Goal: Information Seeking & Learning: Learn about a topic

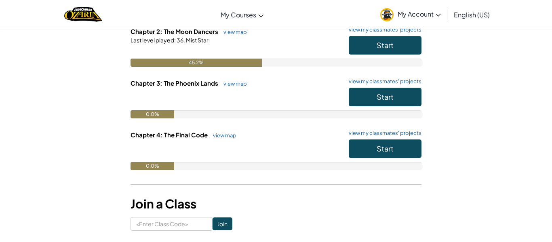
scroll to position [153, 0]
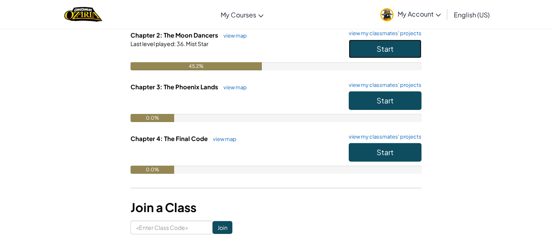
click at [371, 52] on button "Start" at bounding box center [385, 49] width 73 height 19
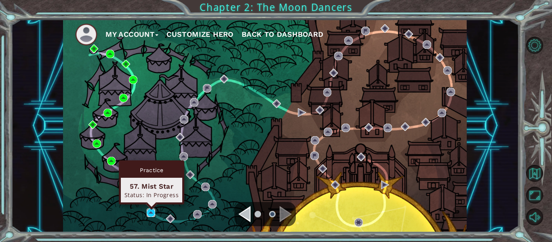
click at [147, 213] on img at bounding box center [151, 213] width 8 height 8
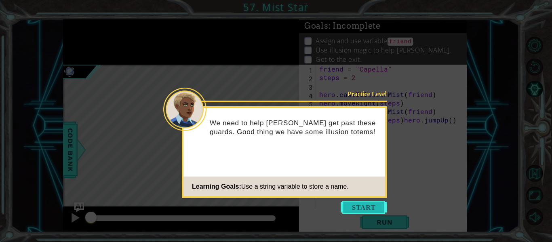
click at [384, 207] on button "Start" at bounding box center [364, 207] width 46 height 13
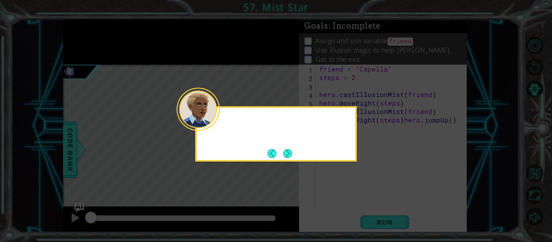
click at [384, 208] on icon at bounding box center [276, 121] width 552 height 242
click at [283, 154] on button "Next" at bounding box center [287, 153] width 9 height 9
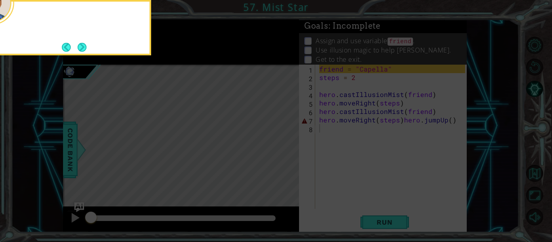
click at [283, 154] on icon at bounding box center [276, 36] width 552 height 412
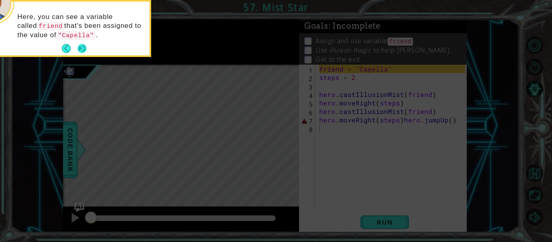
click at [81, 51] on button "Next" at bounding box center [82, 48] width 9 height 9
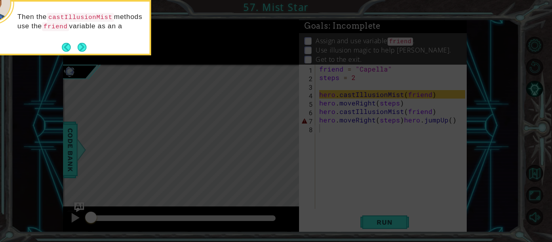
click at [81, 51] on button "Next" at bounding box center [82, 47] width 9 height 9
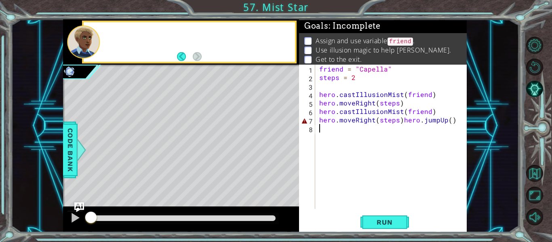
click at [81, 51] on div at bounding box center [83, 41] width 33 height 33
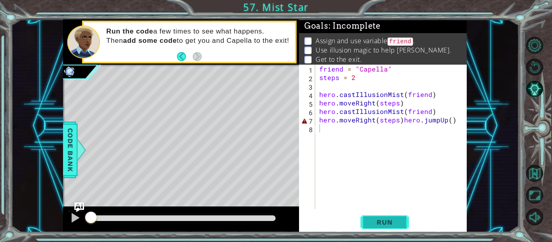
click at [371, 223] on span "Run" at bounding box center [385, 222] width 32 height 8
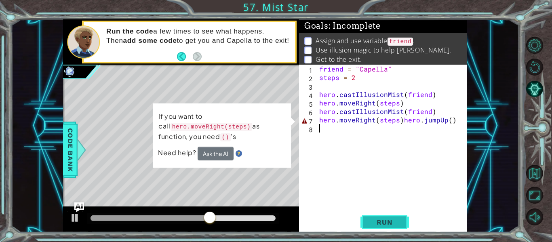
click at [371, 223] on span "Run" at bounding box center [385, 222] width 32 height 8
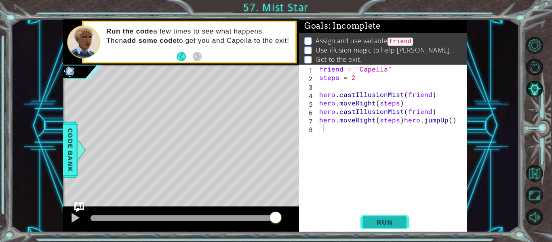
click at [391, 222] on span "Run" at bounding box center [385, 222] width 32 height 8
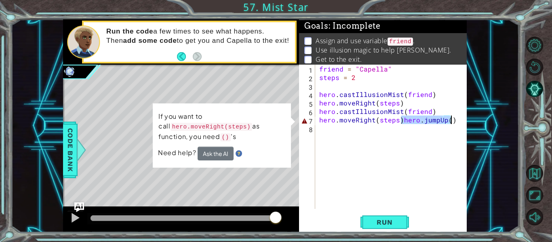
drag, startPoint x: 402, startPoint y: 123, endPoint x: 453, endPoint y: 119, distance: 51.4
click at [453, 119] on div "friend = "Capella" steps = 2 hero . castIllusionMist ( friend ) hero . moveRigh…" at bounding box center [394, 145] width 152 height 161
type textarea "hero.moveRight(steps)"
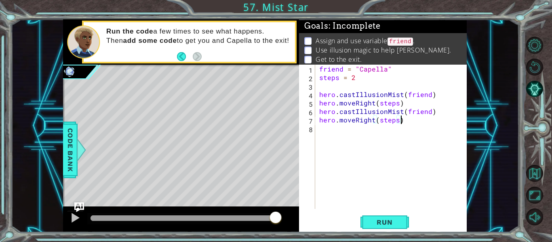
click at [328, 128] on div "friend = "Capella" steps = 2 hero . castIllusionMist ( friend ) hero . moveRigh…" at bounding box center [394, 145] width 152 height 161
type textarea "g"
type textarea "hero.moveRight(steps)"
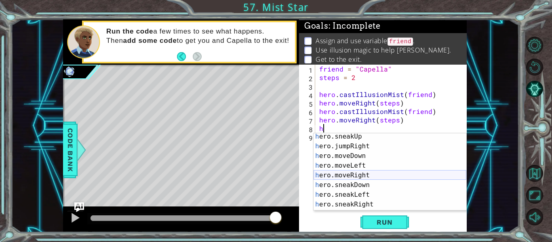
scroll to position [68, 0]
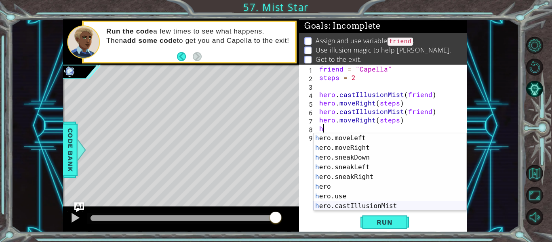
click at [341, 204] on div "h ero.moveLeft press enter h ero.moveRight press enter h ero.sneakDown press en…" at bounding box center [390, 181] width 153 height 97
type textarea "hero.castIllusionMist(friend)"
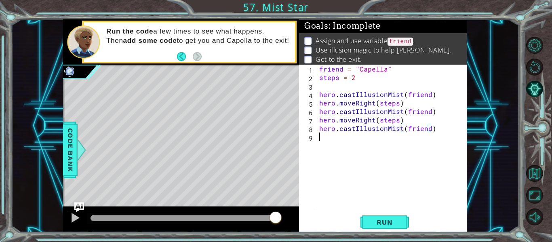
click at [322, 137] on div "friend = "Capella" steps = 2 hero . castIllusionMist ( friend ) hero . moveRigh…" at bounding box center [394, 145] width 152 height 161
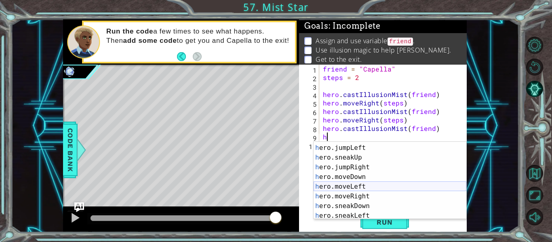
scroll to position [30, 0]
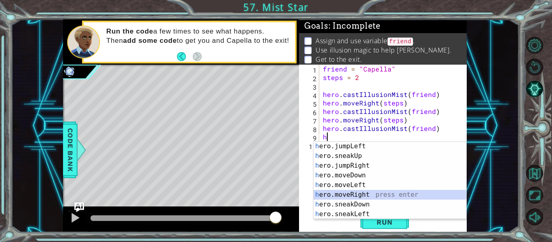
click at [348, 196] on div "h ero.jumpLeft press enter h ero.sneakUp press enter h ero.jumpRight press ente…" at bounding box center [390, 189] width 153 height 97
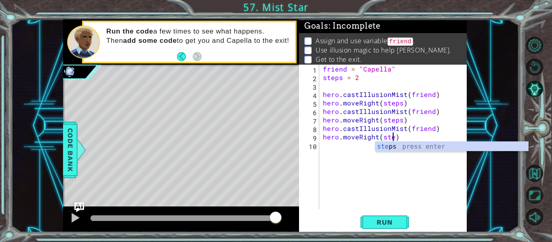
scroll to position [0, 4]
click at [402, 149] on div "step s press enter" at bounding box center [451, 156] width 153 height 29
type textarea "hero.moveRight(steps)"
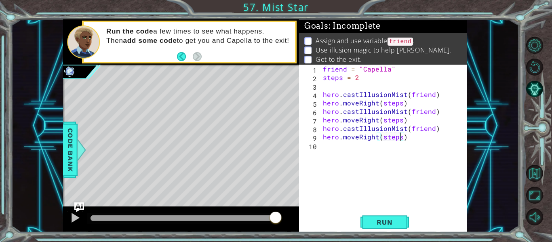
click at [346, 150] on div "friend = "Capella" steps = 2 hero . castIllusionMist ( friend ) hero . moveRigh…" at bounding box center [395, 145] width 148 height 161
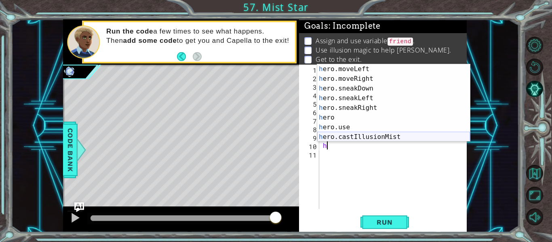
scroll to position [68, 0]
click at [368, 135] on div "h ero.moveLeft press enter h ero.moveRight press enter h ero.sneakDown press en…" at bounding box center [393, 112] width 153 height 97
type textarea "hero.castIllusionMist(friend)"
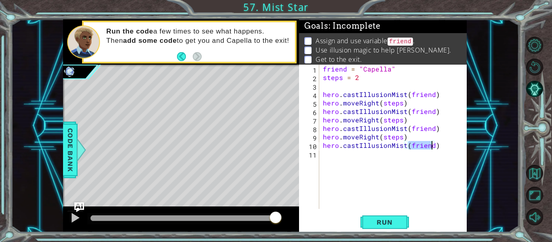
click at [346, 160] on div "friend = "Capella" steps = 2 hero . castIllusionMist ( friend ) hero . moveRigh…" at bounding box center [395, 145] width 148 height 161
type textarea "h"
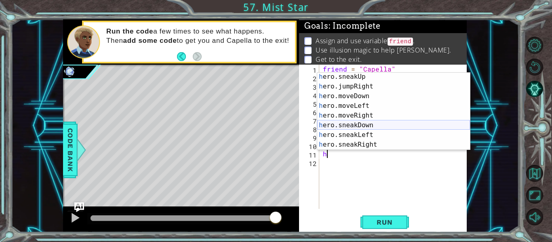
scroll to position [40, 0]
click at [373, 115] on div "h ero.sneakUp press enter h ero.jumpRight press enter h ero.moveDown press ente…" at bounding box center [393, 120] width 153 height 97
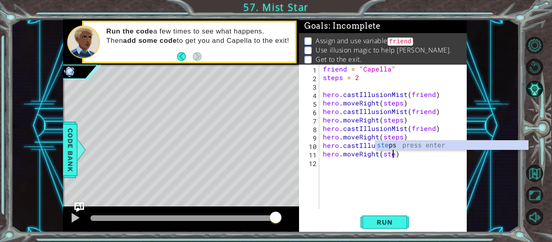
scroll to position [0, 4]
click at [434, 145] on div "step s press enter" at bounding box center [451, 155] width 153 height 29
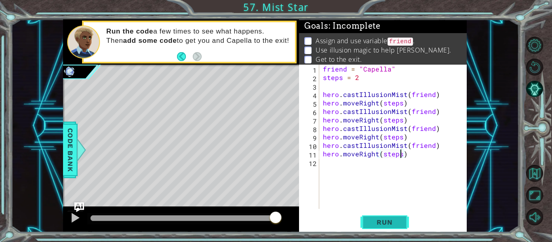
type textarea "hero.moveRight(steps)"
click at [375, 221] on span "Run" at bounding box center [385, 222] width 32 height 8
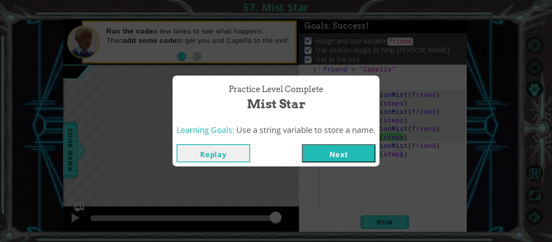
click at [335, 155] on button "Next" at bounding box center [339, 153] width 74 height 18
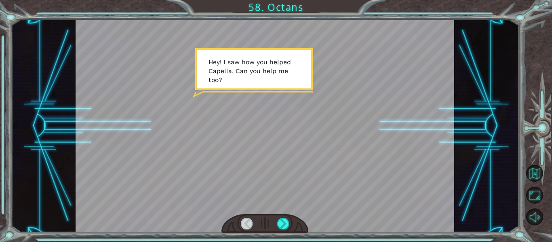
click at [335, 155] on div at bounding box center [265, 125] width 379 height 213
click at [282, 223] on div at bounding box center [283, 223] width 12 height 11
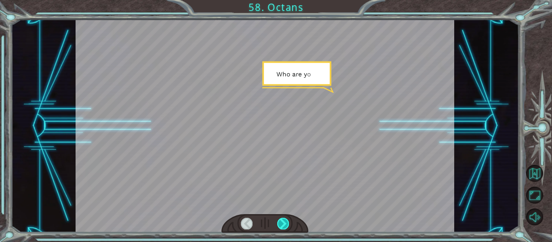
click at [282, 223] on div at bounding box center [283, 223] width 12 height 11
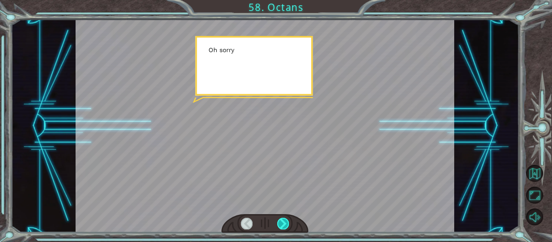
click at [282, 223] on div at bounding box center [283, 223] width 12 height 11
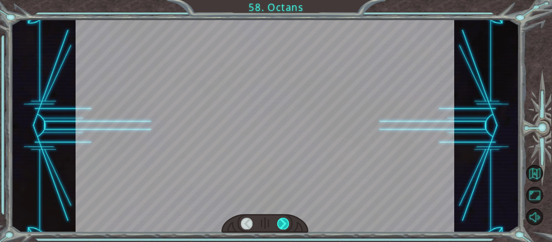
click at [282, 223] on div at bounding box center [283, 223] width 12 height 11
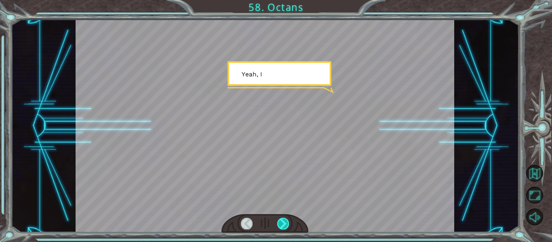
click at [282, 223] on div at bounding box center [283, 223] width 12 height 11
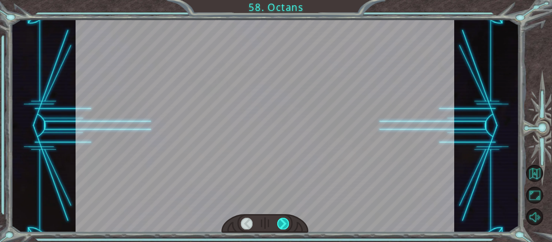
click at [282, 223] on div at bounding box center [283, 223] width 12 height 11
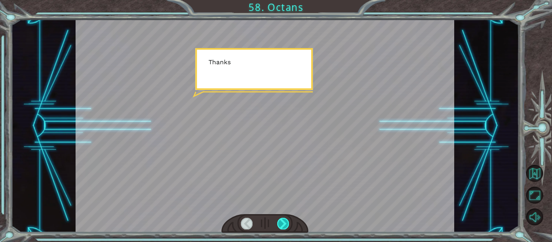
click at [282, 223] on div at bounding box center [283, 223] width 12 height 11
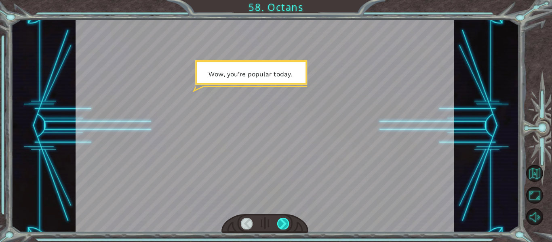
click at [282, 224] on div at bounding box center [283, 223] width 12 height 11
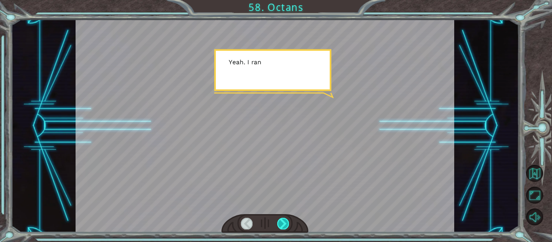
click at [282, 224] on div at bounding box center [283, 223] width 12 height 11
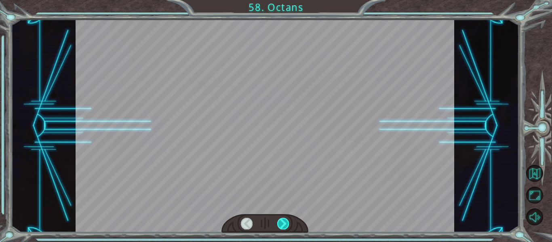
click at [282, 224] on div at bounding box center [283, 223] width 12 height 11
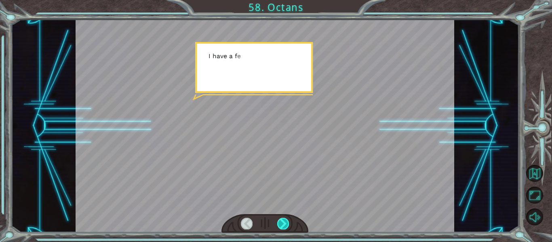
click at [282, 224] on div at bounding box center [283, 223] width 12 height 11
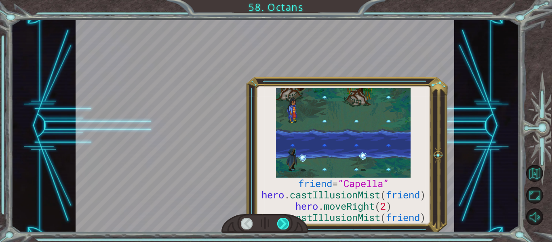
click at [282, 224] on div at bounding box center [283, 223] width 12 height 11
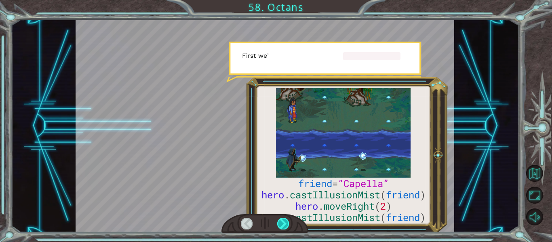
click at [282, 224] on div at bounding box center [283, 223] width 12 height 11
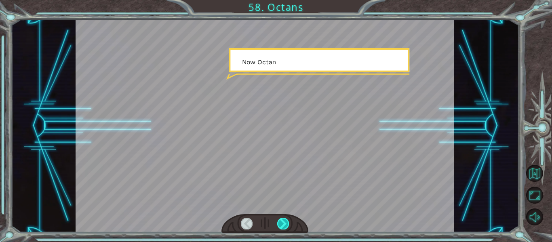
click at [282, 224] on div at bounding box center [283, 223] width 12 height 11
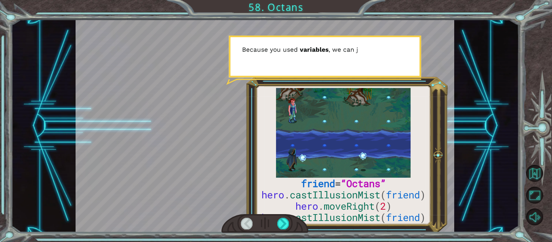
click at [276, 220] on div at bounding box center [264, 223] width 87 height 19
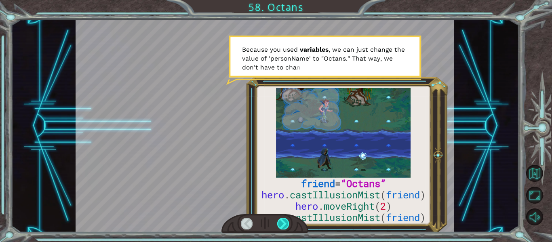
click at [282, 225] on div at bounding box center [283, 223] width 12 height 11
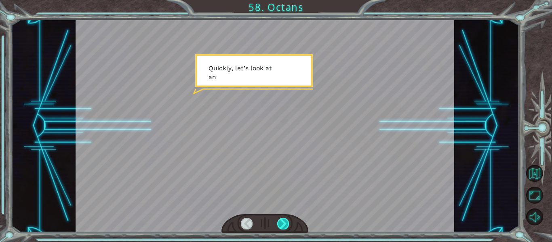
click at [282, 225] on div at bounding box center [283, 223] width 12 height 11
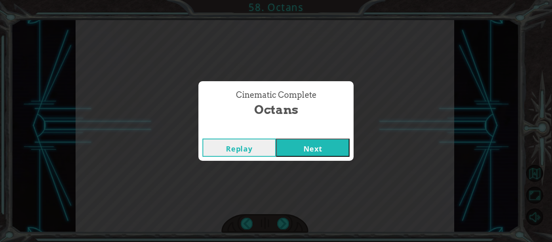
click at [291, 140] on button "Next" at bounding box center [313, 148] width 74 height 18
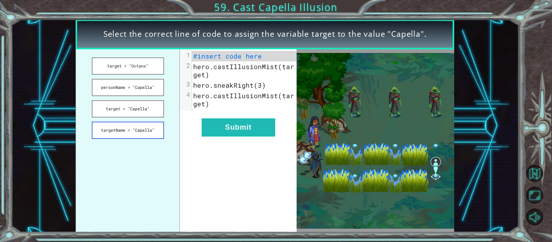
click at [118, 131] on button "targetName = "Capella"" at bounding box center [128, 130] width 72 height 17
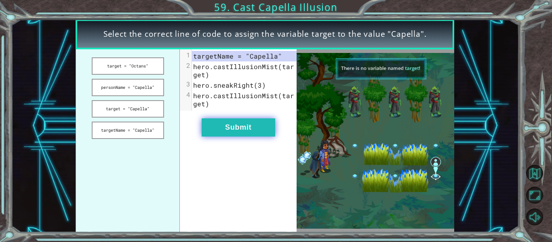
click at [239, 128] on button "Submit" at bounding box center [239, 127] width 74 height 18
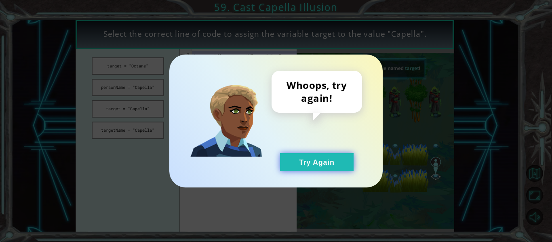
click at [306, 155] on button "Try Again" at bounding box center [317, 162] width 74 height 18
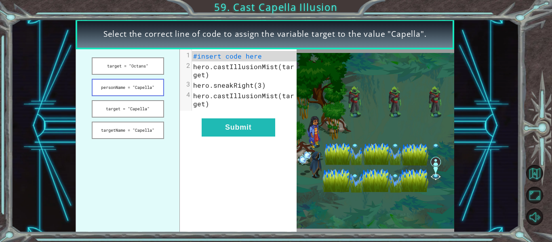
click at [157, 95] on button "personName = "Capella"" at bounding box center [128, 87] width 72 height 17
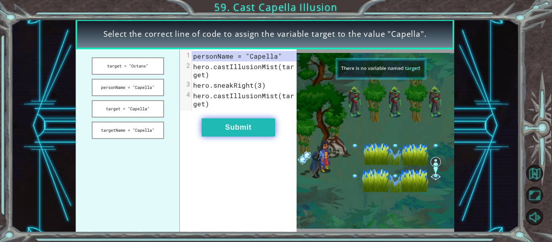
click at [231, 133] on button "Submit" at bounding box center [239, 127] width 74 height 18
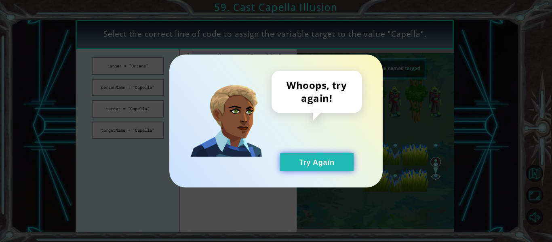
click at [293, 155] on button "Try Again" at bounding box center [317, 162] width 74 height 18
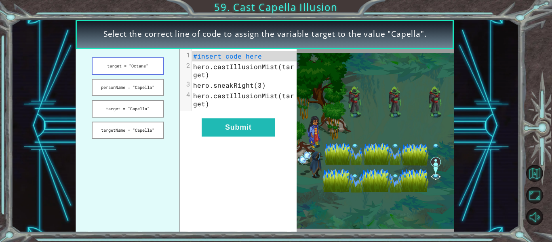
click at [150, 67] on button "target = "Octans"" at bounding box center [128, 65] width 72 height 17
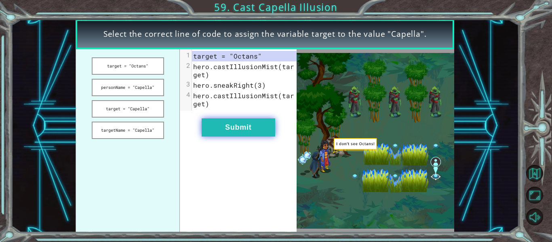
click at [254, 131] on button "Submit" at bounding box center [239, 127] width 74 height 18
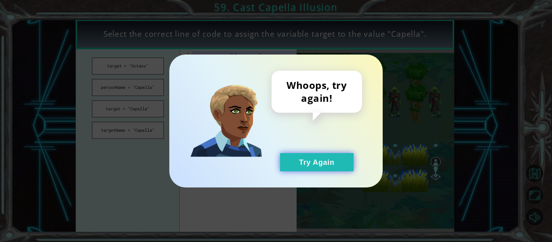
click at [284, 169] on button "Try Again" at bounding box center [317, 162] width 74 height 18
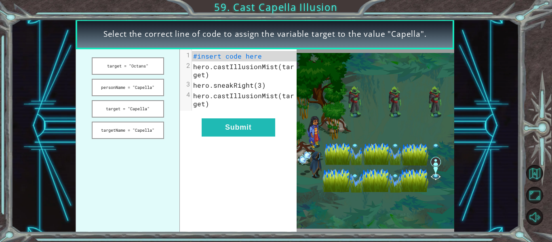
click at [156, 119] on ul "target = "Octans" personName = "Capella" target = "Capella" targetName = "Capel…" at bounding box center [128, 140] width 104 height 183
click at [149, 116] on button "target = "Capella"" at bounding box center [128, 108] width 72 height 17
click at [244, 144] on div "xxxxxxxxxx 4 1 target = "Capella" 2 hero.castIllusionMist(target) 3 hero.sneakR…" at bounding box center [238, 140] width 117 height 183
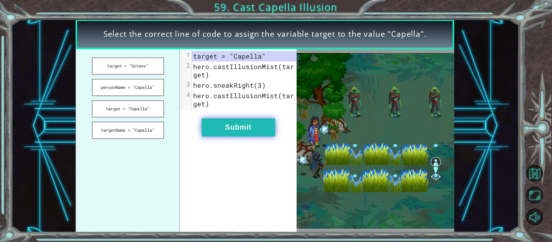
click at [225, 123] on button "Submit" at bounding box center [239, 127] width 74 height 18
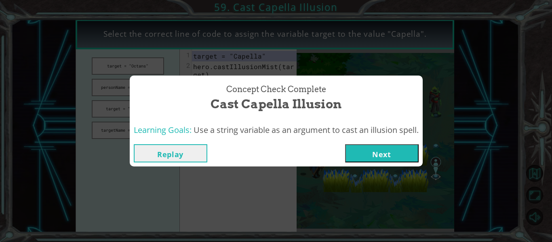
click at [376, 162] on button "Next" at bounding box center [382, 153] width 74 height 18
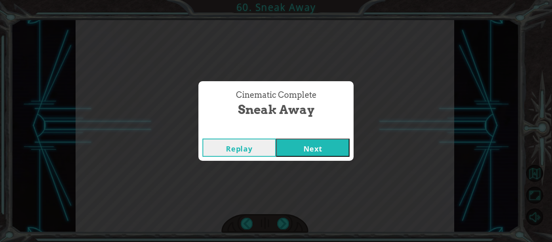
click at [334, 142] on button "Next" at bounding box center [313, 148] width 74 height 18
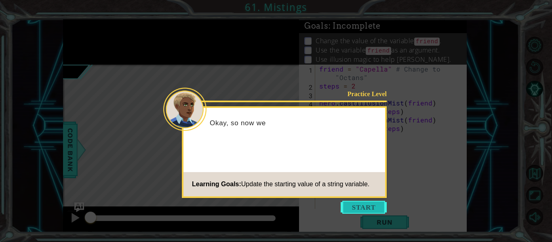
click at [350, 206] on button "Start" at bounding box center [364, 207] width 46 height 13
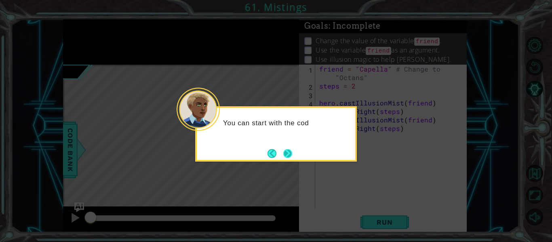
click at [290, 149] on button "Next" at bounding box center [287, 153] width 9 height 9
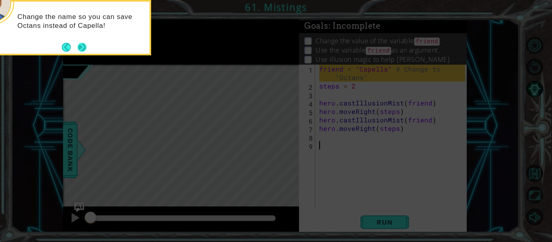
click at [80, 45] on button "Next" at bounding box center [82, 47] width 9 height 9
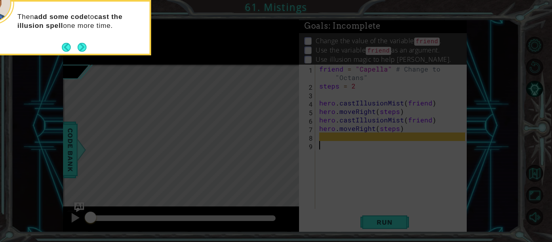
click at [80, 45] on button "Next" at bounding box center [82, 47] width 11 height 11
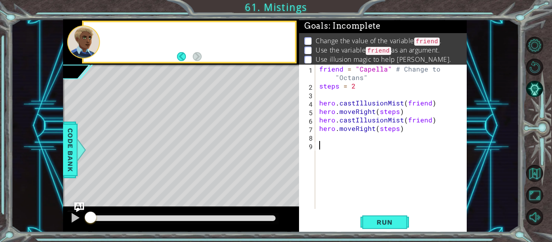
click at [80, 45] on div at bounding box center [83, 41] width 33 height 33
type textarea "]"
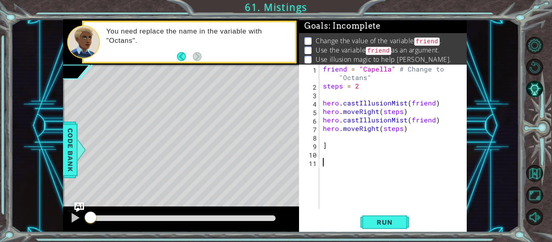
type textarea "\"
type textarea "]"
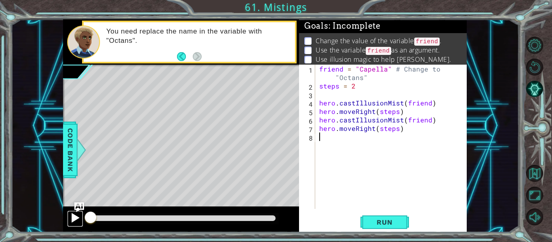
click at [71, 220] on div at bounding box center [75, 218] width 11 height 11
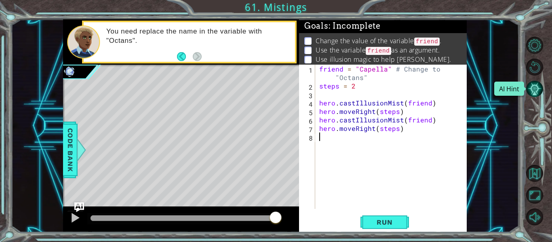
click at [537, 92] on button "AI Hint" at bounding box center [534, 88] width 17 height 17
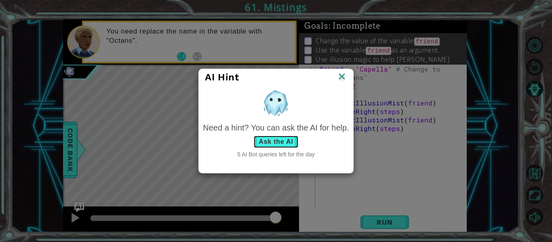
click at [298, 138] on button "Ask the AI" at bounding box center [275, 141] width 45 height 13
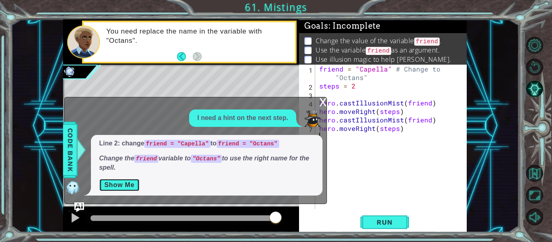
click at [125, 181] on button "Show Me" at bounding box center [119, 185] width 41 height 13
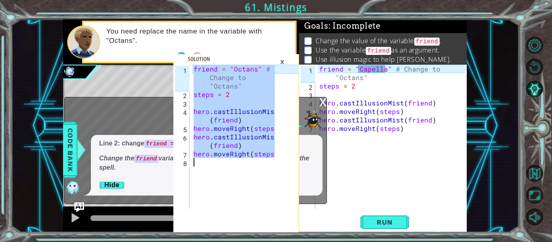
drag, startPoint x: 195, startPoint y: 70, endPoint x: 301, endPoint y: 164, distance: 142.0
click at [301, 164] on div "friend = "Octans" # Change to "Octans" 1 2 3 4 5 6 7 8 friend = "Octans" # Chan…" at bounding box center [265, 125] width 404 height 213
type textarea "hero.moveRight(steps)"
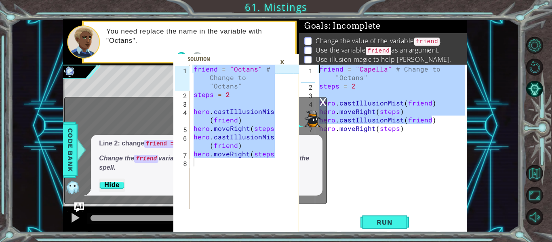
drag, startPoint x: 434, startPoint y: 120, endPoint x: 257, endPoint y: 20, distance: 203.9
click at [257, 20] on div "hero.moveRight(steps) 1 2 3 4 5 6 7 8 friend = "Octans" # Change to "Octans" st…" at bounding box center [265, 125] width 404 height 213
type textarea "friend = "Capella" # Change to "Octans" steps = 2"
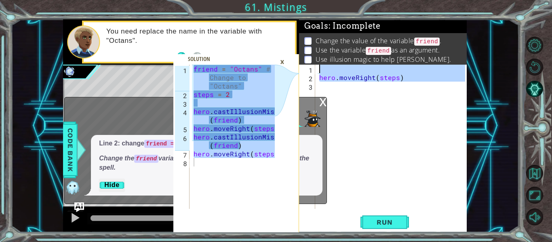
drag, startPoint x: 418, startPoint y: 85, endPoint x: 300, endPoint y: 67, distance: 118.9
click at [300, 67] on div "1 2 3 hero . moveRight ( steps ) הההההההההההההההההההההההההההההההההההההההההההההה…" at bounding box center [382, 137] width 166 height 144
type textarea "hero.moveRight(steps)"
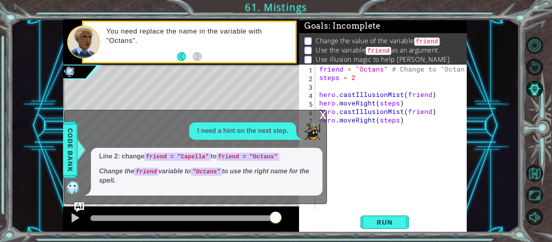
click at [324, 116] on div "x" at bounding box center [322, 114] width 7 height 8
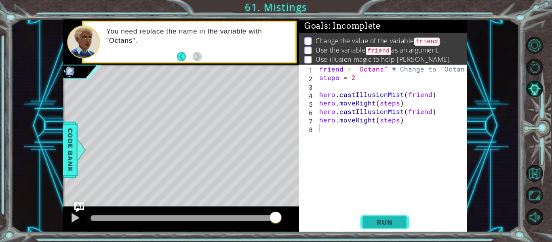
click at [384, 219] on span "Run" at bounding box center [385, 222] width 32 height 8
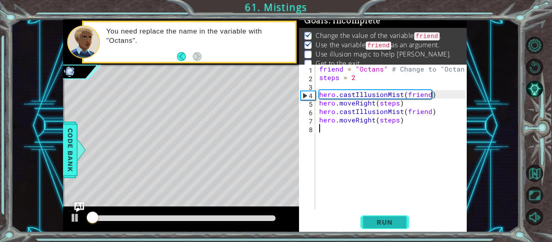
scroll to position [6, 0]
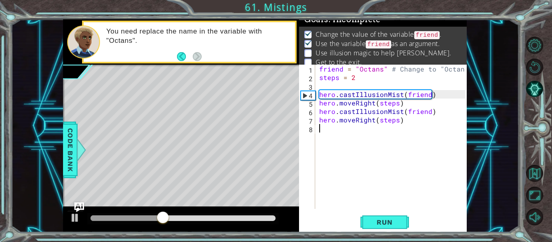
click at [249, 218] on div at bounding box center [183, 218] width 185 height 6
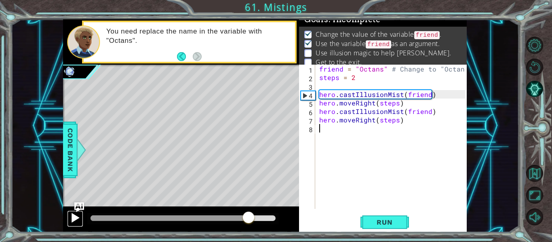
click at [70, 219] on div at bounding box center [75, 218] width 11 height 11
click at [197, 212] on div at bounding box center [181, 219] width 236 height 26
click at [197, 219] on div at bounding box center [179, 218] width 176 height 6
click at [72, 217] on div at bounding box center [75, 218] width 11 height 11
click at [142, 222] on div at bounding box center [183, 218] width 192 height 11
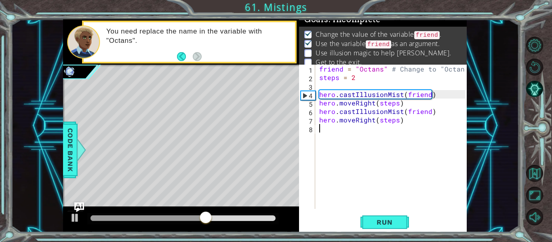
click at [140, 219] on div at bounding box center [148, 218] width 115 height 6
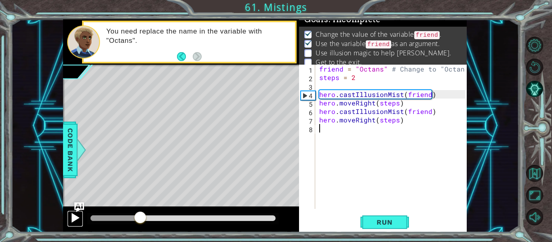
click at [74, 217] on div at bounding box center [75, 218] width 11 height 11
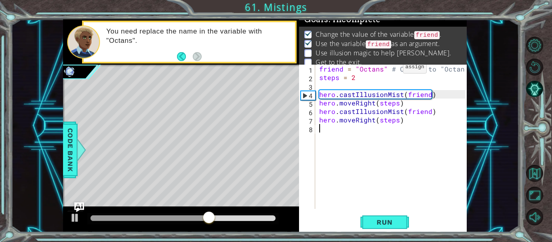
click at [389, 69] on div "friend = "Octans" # Change to "Octans" steps = 2 hero . castIllusionMist ( frie…" at bounding box center [394, 145] width 152 height 161
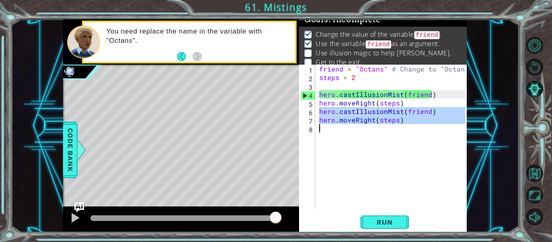
drag, startPoint x: 318, startPoint y: 111, endPoint x: 399, endPoint y: 134, distance: 84.4
click at [399, 134] on div "friend = "Octans" # Change to "Octans" steps = 2 hero . castIllusionMist ( frie…" at bounding box center [394, 145] width 152 height 161
type textarea "hero.moveRight(steps)"
click at [398, 135] on div "friend = "Octans" # Change to "Octans" steps = 2 hero . castIllusionMist ( frie…" at bounding box center [391, 137] width 147 height 144
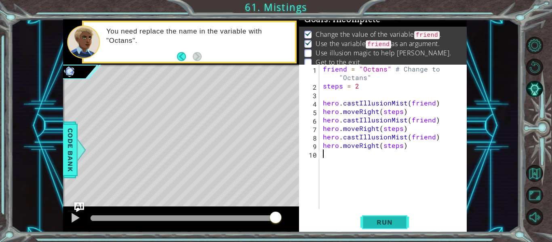
click at [390, 218] on span "Run" at bounding box center [385, 222] width 32 height 8
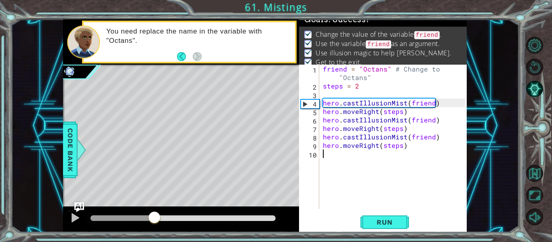
drag, startPoint x: 99, startPoint y: 213, endPoint x: 280, endPoint y: 215, distance: 181.0
click at [162, 215] on div at bounding box center [154, 218] width 15 height 15
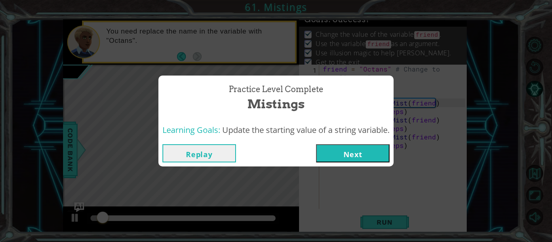
click at [337, 156] on button "Next" at bounding box center [353, 153] width 74 height 18
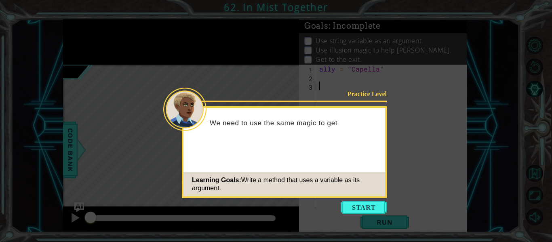
click at [354, 192] on div "Learning Goals: Write a method that uses a variable as its argument." at bounding box center [284, 184] width 202 height 24
click at [358, 201] on button "Start" at bounding box center [364, 207] width 46 height 13
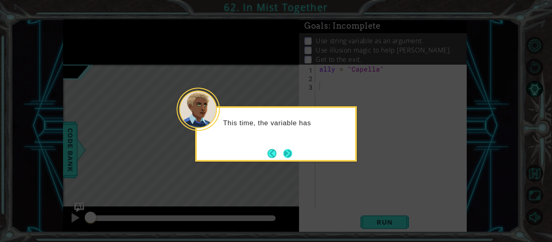
click at [291, 153] on button "Next" at bounding box center [287, 153] width 9 height 9
click at [291, 153] on div "Level Map" at bounding box center [249, 184] width 373 height 238
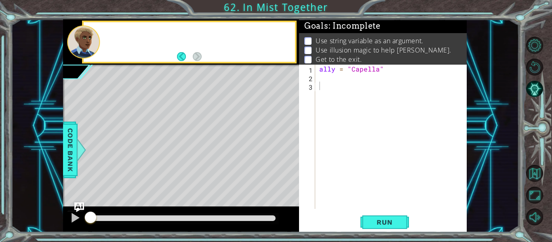
click at [291, 153] on div "Level Map" at bounding box center [249, 184] width 373 height 238
click at [191, 55] on button "Back" at bounding box center [185, 56] width 16 height 9
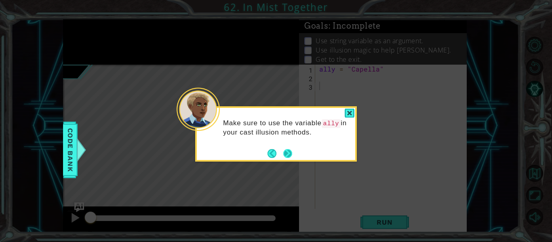
click at [283, 152] on button "Next" at bounding box center [287, 153] width 9 height 9
